Goal: Information Seeking & Learning: Find specific page/section

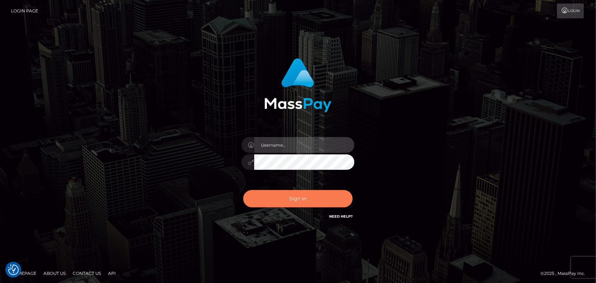
type input "Pk.es"
click at [322, 202] on button "Sign in" at bounding box center [297, 198] width 109 height 17
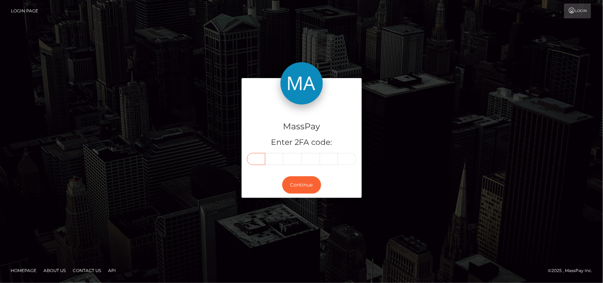
click at [257, 158] on input "text" at bounding box center [256, 159] width 18 height 12
type input "9"
type input "3"
type input "7"
type input "2"
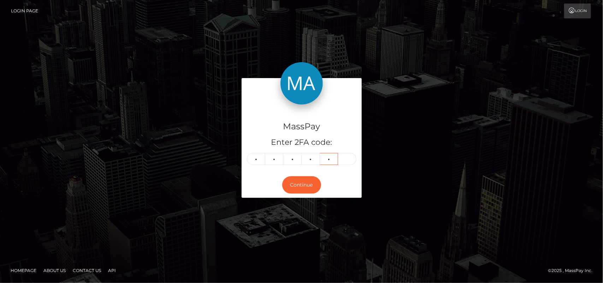
type input "7"
type input "1"
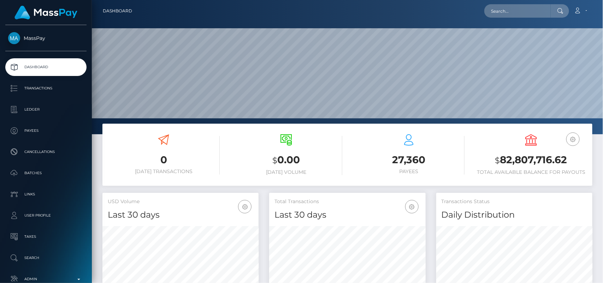
scroll to position [125, 156]
click at [513, 8] on input "text" at bounding box center [517, 10] width 66 height 13
paste input "[EMAIL_ADDRESS][DOMAIN_NAME]"
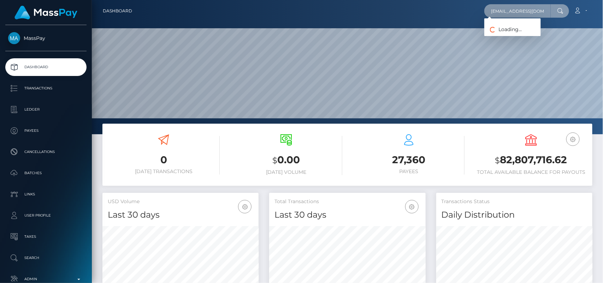
scroll to position [0, 13]
type input "[EMAIL_ADDRESS][DOMAIN_NAME]"
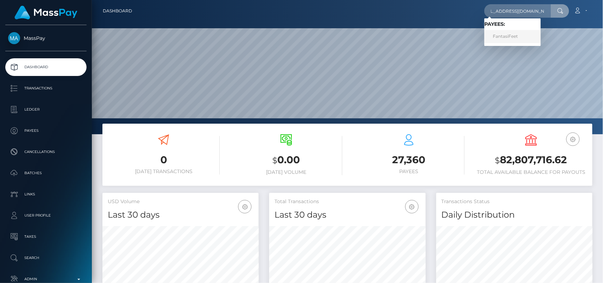
scroll to position [0, 0]
click at [502, 36] on link "FantasiFeet" at bounding box center [512, 36] width 57 height 13
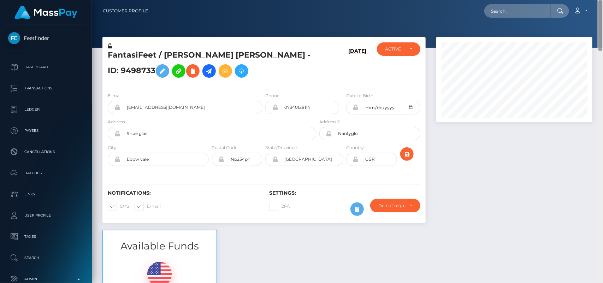
drag, startPoint x: 601, startPoint y: 37, endPoint x: 549, endPoint y: -28, distance: 83.9
click at [549, 0] on html "Feetfinder Dashboard Transactions Ledger Payees Cancellations" at bounding box center [301, 141] width 603 height 283
click at [502, 12] on input "text" at bounding box center [517, 10] width 66 height 13
paste input "lunaastars88@gmail.com"
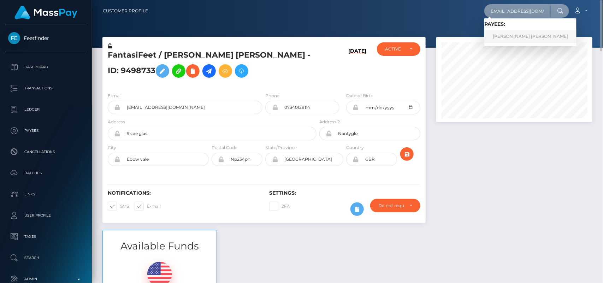
type input "lunaastars88@gmail.com"
click at [525, 30] on link "TOBIAS HANS ROBERT LINNE" at bounding box center [530, 36] width 92 height 13
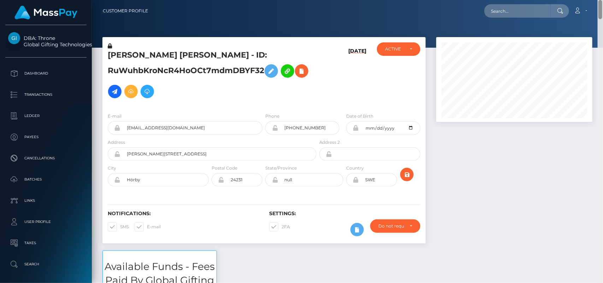
drag, startPoint x: 600, startPoint y: 19, endPoint x: 599, endPoint y: 11, distance: 8.9
click at [599, 11] on div "Customer Profile Loading... Loading..." at bounding box center [347, 141] width 511 height 283
drag, startPoint x: 602, startPoint y: 24, endPoint x: 560, endPoint y: -33, distance: 70.9
click at [560, 0] on html "DBA: Throne Global Gifting Technologies Inc Dashboard Transactions Ledger Payee…" at bounding box center [301, 141] width 603 height 283
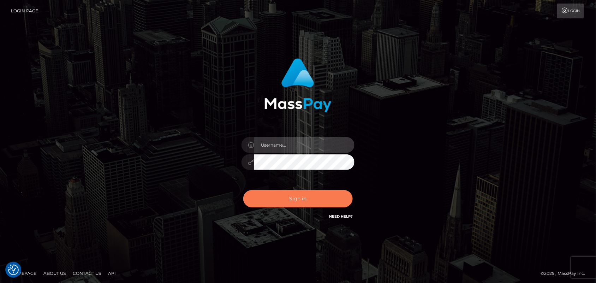
type input "[DOMAIN_NAME]"
click at [294, 193] on button "Sign in" at bounding box center [297, 198] width 109 height 17
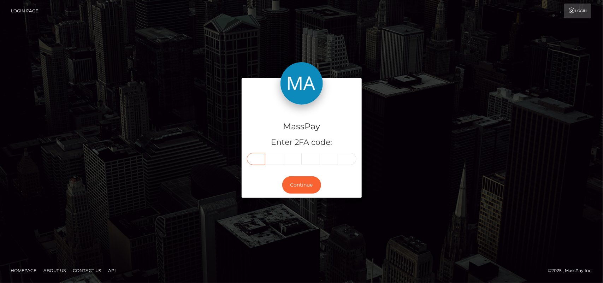
click at [257, 158] on input "text" at bounding box center [256, 159] width 18 height 12
type input "5"
type input "3"
type input "1"
type input "5"
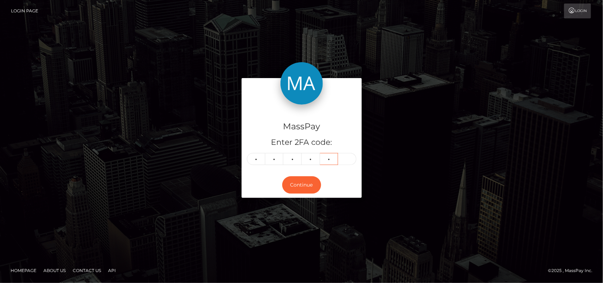
type input "5"
type input "4"
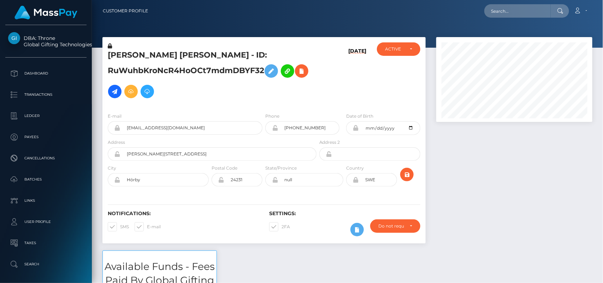
scroll to position [85, 156]
click at [503, 16] on input "text" at bounding box center [517, 10] width 66 height 13
paste input "[EMAIL_ADDRESS][DOMAIN_NAME]"
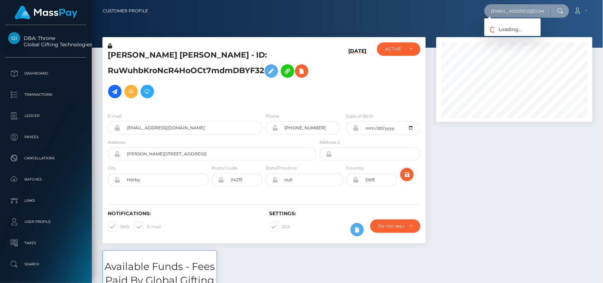
scroll to position [0, 8]
type input "[EMAIL_ADDRESS][DOMAIN_NAME]"
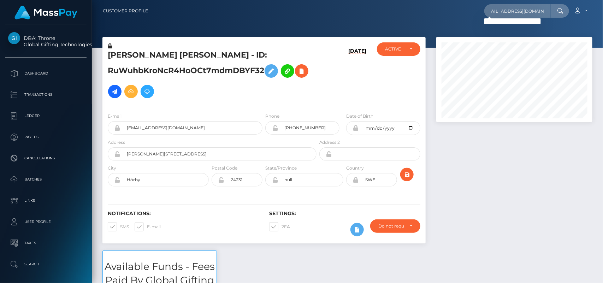
scroll to position [0, 0]
click at [537, 14] on input "jocelynhasmore@gmail.com" at bounding box center [517, 10] width 66 height 13
click at [546, 12] on input "jocelynhasmore@gmail.com" at bounding box center [517, 10] width 66 height 13
click at [497, 11] on input "jocelynhasmore@gmail.com" at bounding box center [517, 10] width 66 height 13
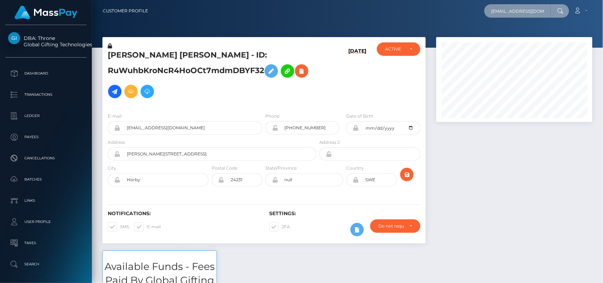
click at [497, 11] on input "jocelynhasmore@gmail.com" at bounding box center [517, 10] width 66 height 13
paste input "[EMAIL_ADDRESS][DOMAIN_NAME]"
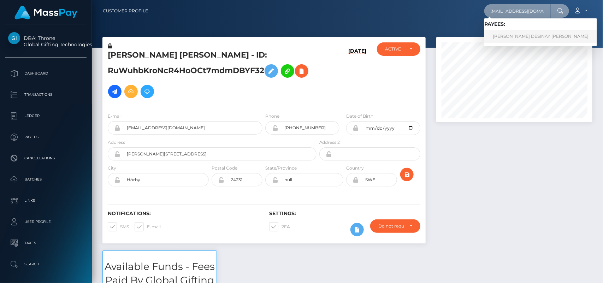
type input "[EMAIL_ADDRESS][DOMAIN_NAME]"
click at [491, 32] on link "JOCELYN DESINAY ALLEN" at bounding box center [540, 36] width 113 height 13
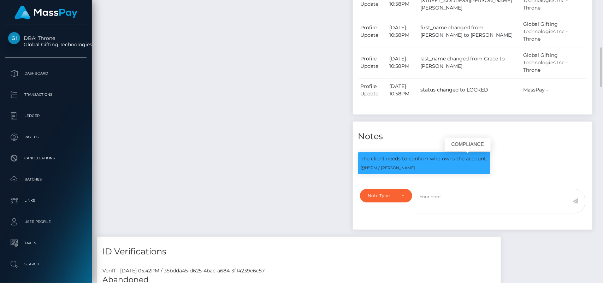
scroll to position [85, 156]
click at [460, 160] on p "The client needs to confirm who owns the account." at bounding box center [424, 158] width 126 height 7
copy div "The client needs to confirm who owns the account."
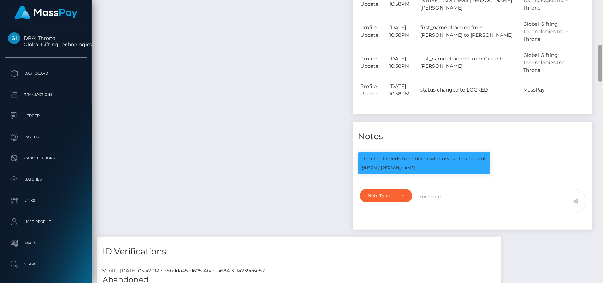
scroll to position [0, 0]
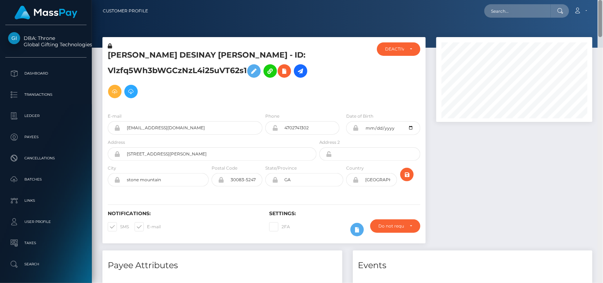
drag, startPoint x: 600, startPoint y: 71, endPoint x: 589, endPoint y: -16, distance: 87.0
click at [589, 0] on html "DBA: Throne Global Gifting Technologies Inc Dashboard Transactions Ledger Payee…" at bounding box center [301, 141] width 603 height 283
click at [130, 55] on h5 "[PERSON_NAME] DESINAY [PERSON_NAME] - ID: Vlzfq5Wh3bWGCzNzL4i25uVT62s1" at bounding box center [210, 76] width 205 height 52
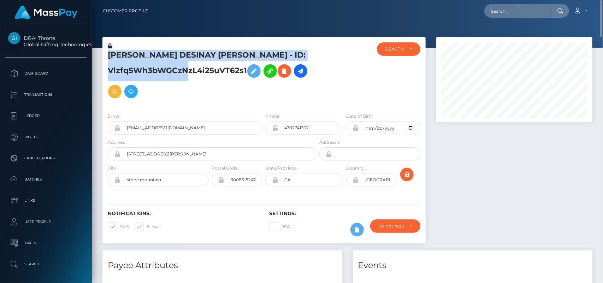
click at [130, 55] on h5 "JOCELYN DESINAY ALLEN - ID: Vlzfq5Wh3bWGCzNzL4i25uVT62s1" at bounding box center [210, 76] width 205 height 52
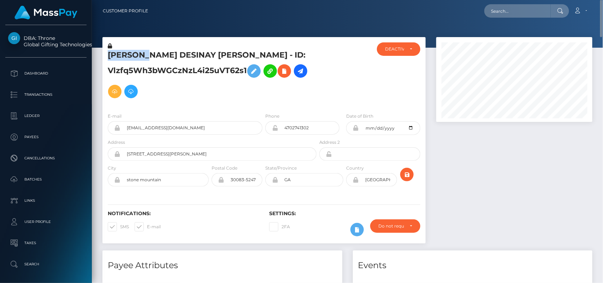
click at [130, 55] on h5 "JOCELYN DESINAY ALLEN - ID: Vlzfq5Wh3bWGCzNzL4i25uVT62s1" at bounding box center [210, 76] width 205 height 52
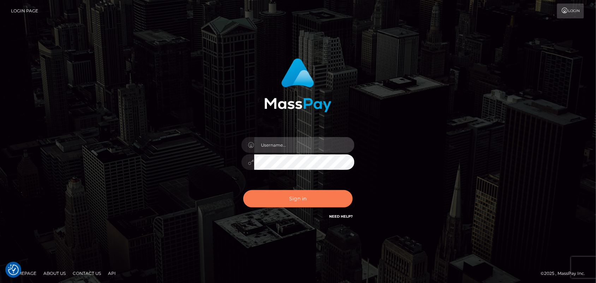
type input "[DOMAIN_NAME]"
click at [297, 196] on button "Sign in" at bounding box center [297, 198] width 109 height 17
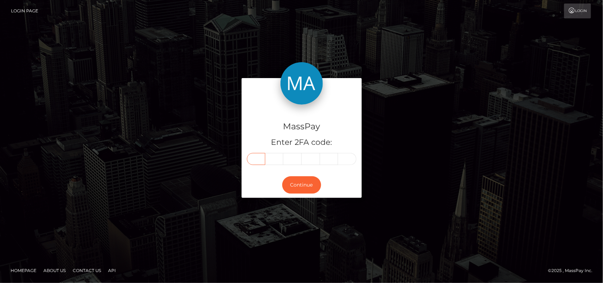
click at [258, 158] on input "text" at bounding box center [256, 159] width 18 height 12
type input "1"
type input "5"
type input "8"
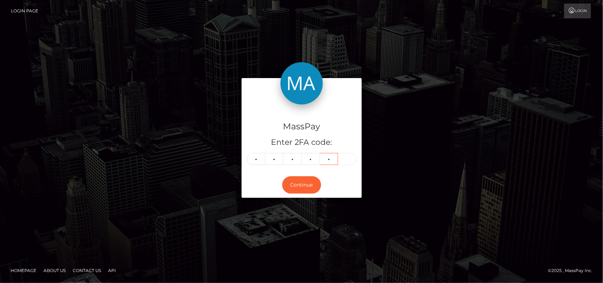
type input "9"
type input "2"
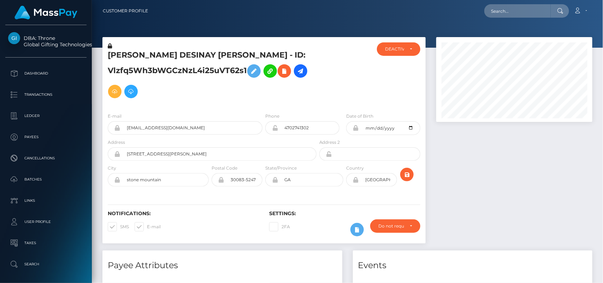
scroll to position [85, 156]
click at [502, 9] on input "text" at bounding box center [517, 10] width 66 height 13
paste input "[EMAIL_ADDRESS][DOMAIN_NAME]"
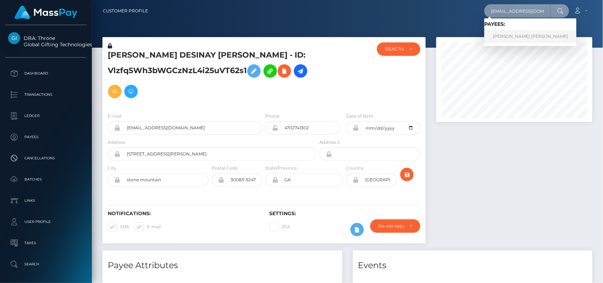
type input "[EMAIL_ADDRESS][DOMAIN_NAME]"
click at [497, 35] on link "Gleise rodrigues maciel da silva" at bounding box center [530, 36] width 92 height 13
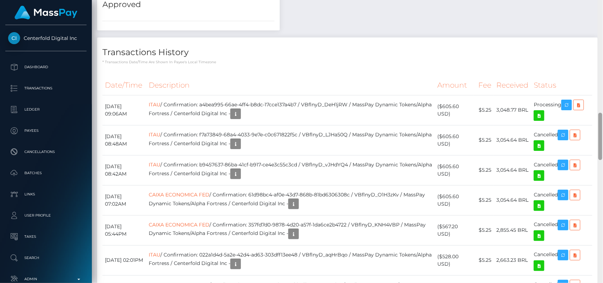
scroll to position [662, 0]
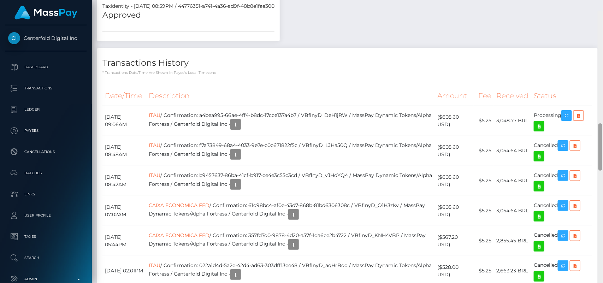
drag, startPoint x: 601, startPoint y: 48, endPoint x: 601, endPoint y: 131, distance: 82.7
click at [601, 131] on div at bounding box center [600, 146] width 4 height 47
click at [566, 111] on icon "button" at bounding box center [566, 115] width 8 height 9
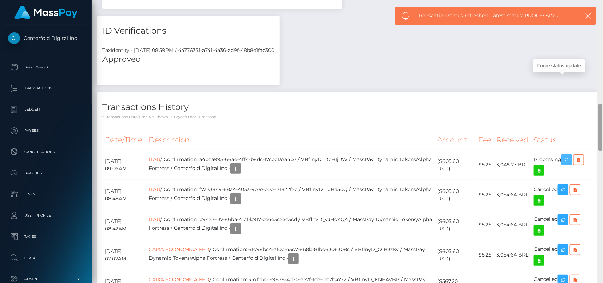
scroll to position [611, 0]
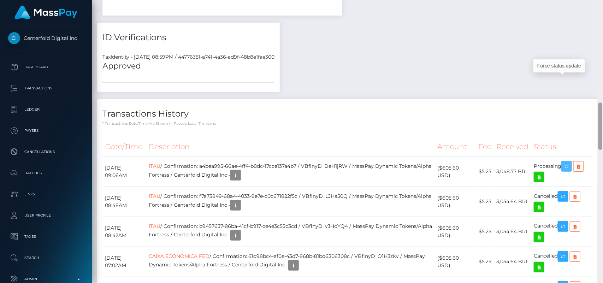
drag, startPoint x: 600, startPoint y: 123, endPoint x: 585, endPoint y: 114, distance: 17.4
click at [585, 114] on div "Customer Profile Loading... Loading..." at bounding box center [347, 141] width 511 height 283
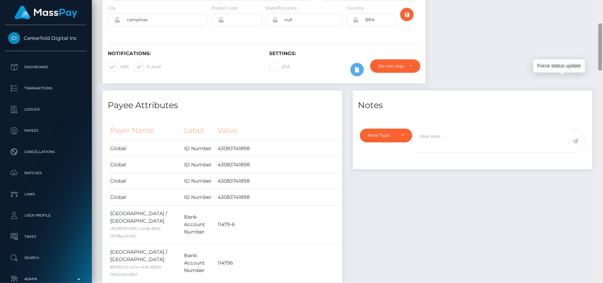
scroll to position [0, 0]
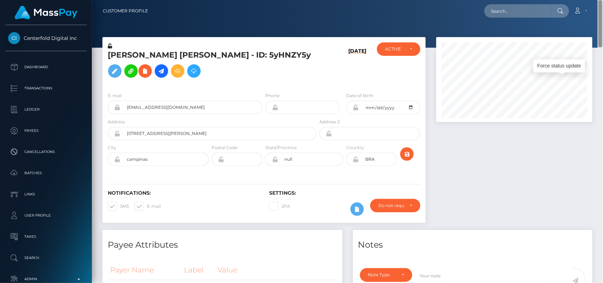
drag, startPoint x: 600, startPoint y: 135, endPoint x: 583, endPoint y: 22, distance: 114.8
click at [583, 22] on div "Customer Profile Loading... Loading..." at bounding box center [347, 141] width 511 height 283
drag, startPoint x: 130, startPoint y: 53, endPoint x: 110, endPoint y: 55, distance: 20.2
click at [110, 55] on h5 "Gleise rodrigues maciel da silva - ID: 5yHNZY5y" at bounding box center [210, 65] width 205 height 31
copy h5 "Gleise"
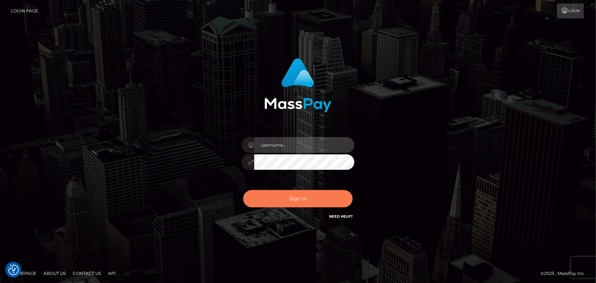
type input "[DOMAIN_NAME]"
click at [300, 197] on button "Sign in" at bounding box center [297, 198] width 109 height 17
type input "[DOMAIN_NAME]"
click at [300, 197] on button "Sign in" at bounding box center [297, 198] width 109 height 17
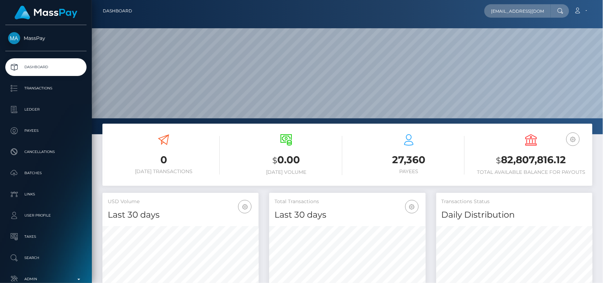
scroll to position [0, 7]
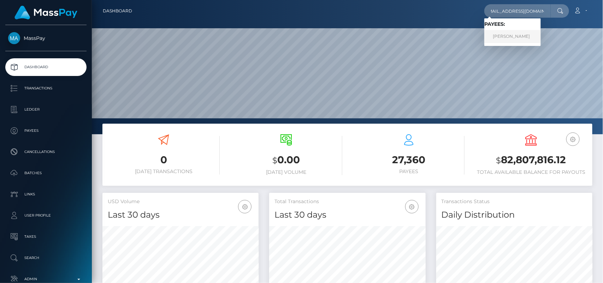
type input "mishcarhodes3@gmail.com"
click at [502, 38] on link "MISHCA RHODES" at bounding box center [512, 36] width 57 height 13
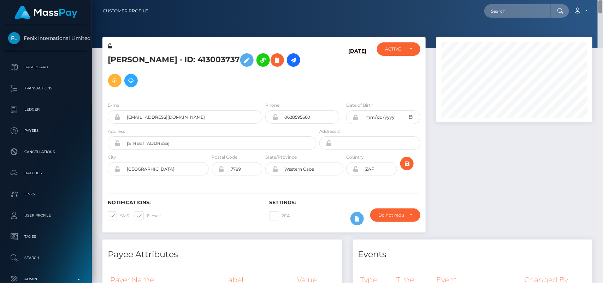
drag, startPoint x: 600, startPoint y: 18, endPoint x: 561, endPoint y: -11, distance: 48.3
click at [561, 0] on html "Fenix International Limited Dashboard Transactions Ledger Payees" at bounding box center [301, 141] width 603 height 283
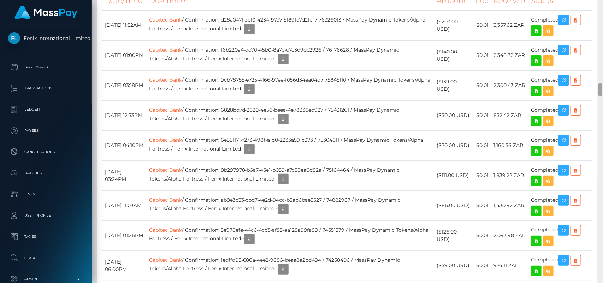
scroll to position [1684, 0]
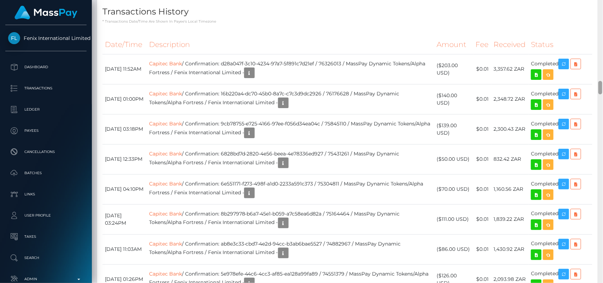
drag, startPoint x: 599, startPoint y: 13, endPoint x: 602, endPoint y: 85, distance: 72.5
click at [602, 85] on div at bounding box center [600, 87] width 4 height 13
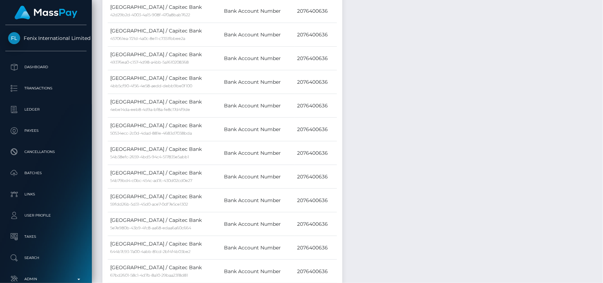
scroll to position [0, 0]
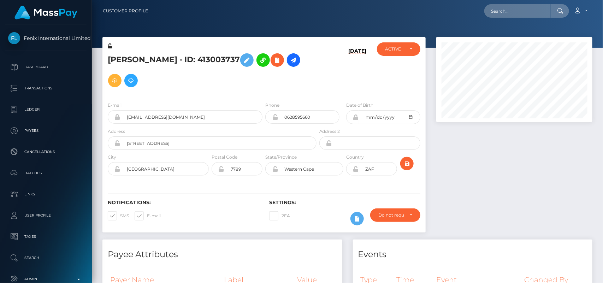
drag, startPoint x: 600, startPoint y: 85, endPoint x: 569, endPoint y: -8, distance: 98.6
click at [569, 0] on html "Fenix International Limited Dashboard Transactions Ledger Payees" at bounding box center [301, 141] width 603 height 283
